Goal: Task Accomplishment & Management: Complete application form

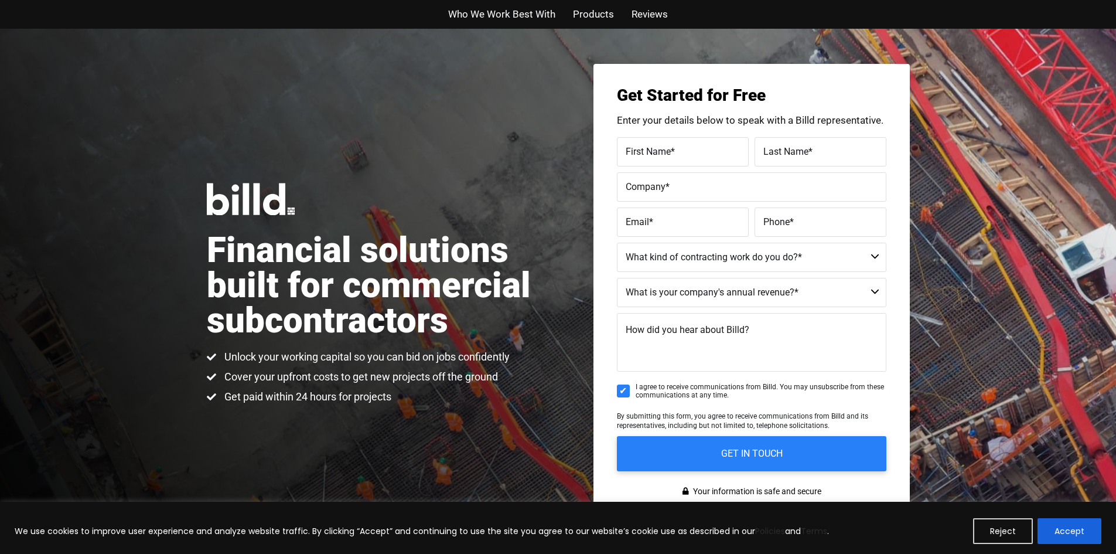
click at [708, 151] on label "First Name *" at bounding box center [683, 151] width 114 height 17
click at [708, 151] on input "First Name *" at bounding box center [683, 151] width 132 height 29
type input "[PERSON_NAME]"
type input "JSL Construction"
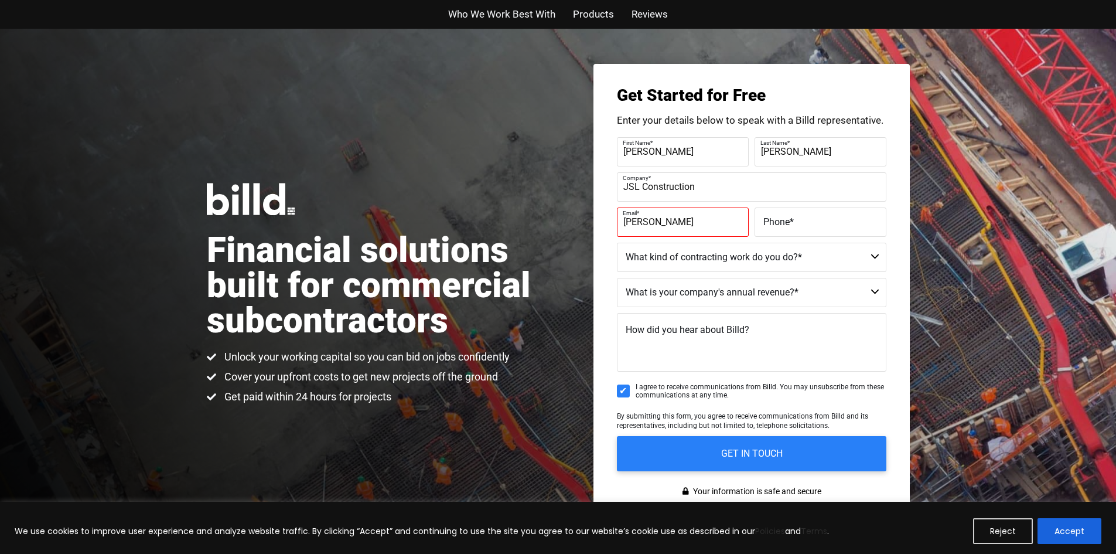
type input "[PERSON_NAME][EMAIL_ADDRESS][DOMAIN_NAME]"
click at [776, 226] on span "Phone" at bounding box center [776, 221] width 26 height 11
click at [776, 226] on input "Phone *" at bounding box center [821, 221] width 132 height 29
type input "[PHONE_NUMBER]"
click at [749, 255] on select "Commercial Commercial and Residential Residential Not a Contractor" at bounding box center [752, 257] width 270 height 29
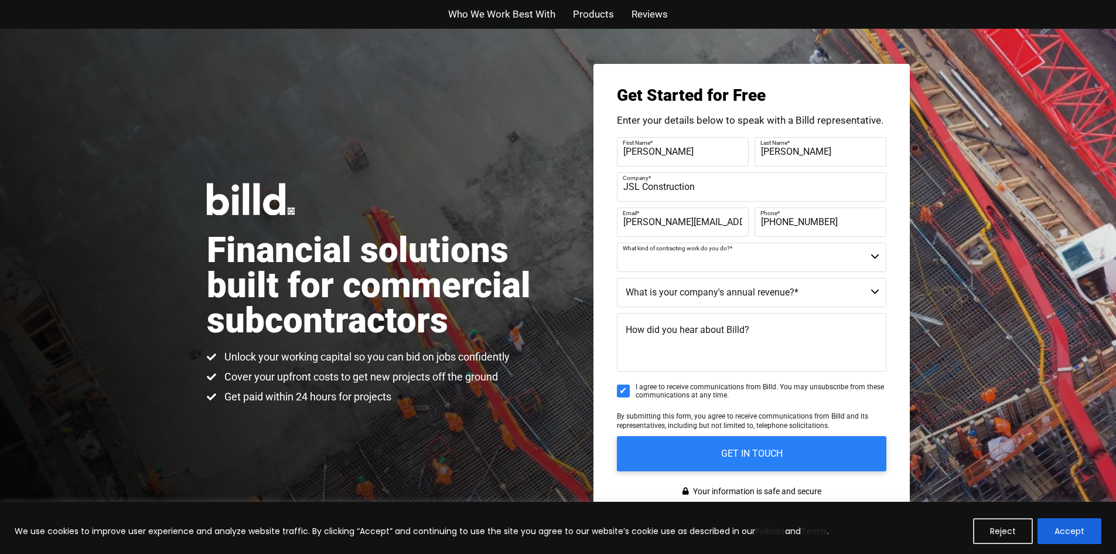
select select "Commercial and Residential"
click at [617, 243] on select "Commercial Commercial and Residential Residential Not a Contractor" at bounding box center [752, 257] width 270 height 29
click at [727, 293] on select "$40M + $25M - $40M $8M - $25M $4M - $8M $2M - $4M $1M - $2M Less than $1M" at bounding box center [752, 292] width 270 height 29
select select "$1M - $2M"
click at [617, 278] on select "$40M + $25M - $40M $8M - $25M $4M - $8M $2M - $4M $1M - $2M Less than $1M" at bounding box center [752, 292] width 270 height 29
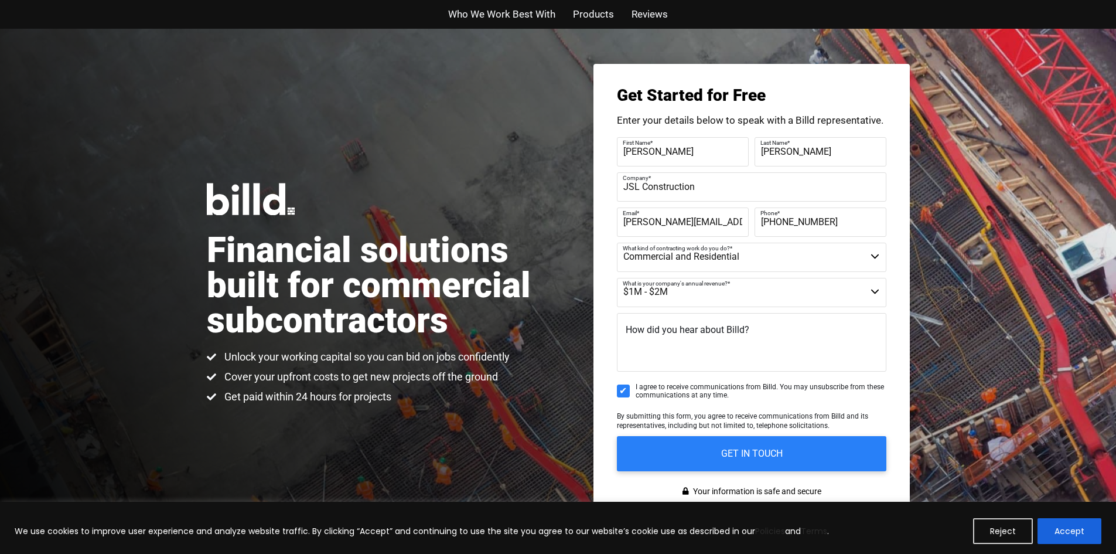
click at [835, 294] on select "$40M + $25M - $40M $8M - $25M $4M - $8M $2M - $4M $1M - $2M Less than $1M" at bounding box center [752, 292] width 270 height 29
